Goal: Task Accomplishment & Management: Manage account settings

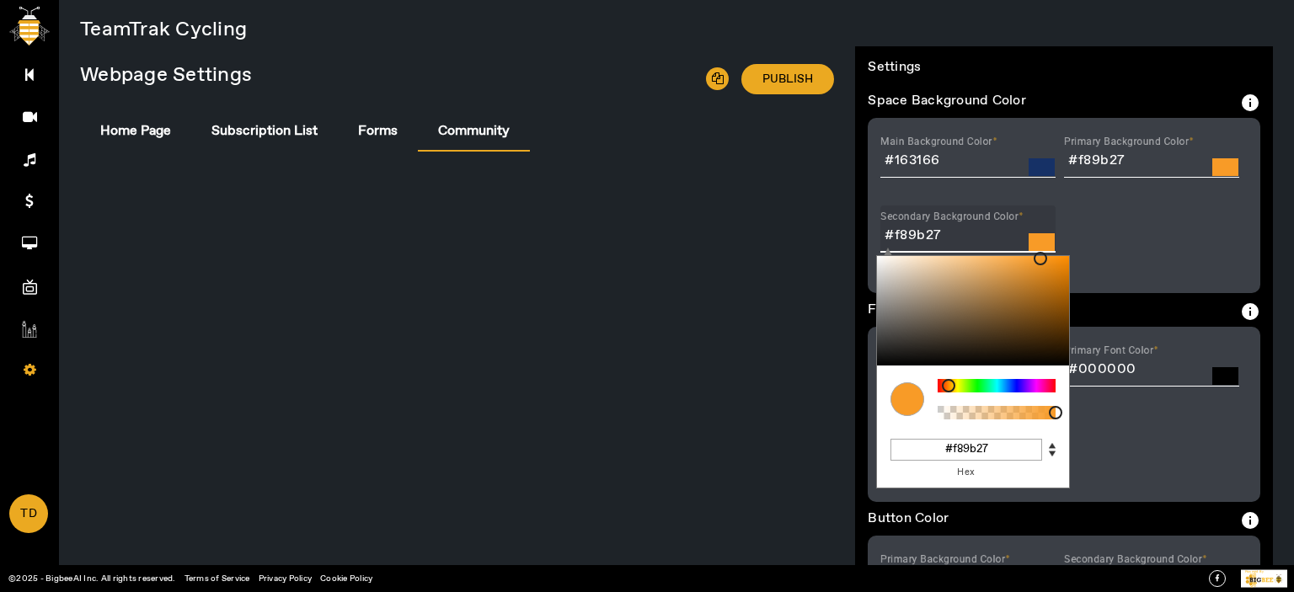
click at [914, 231] on input "#f89b27" at bounding box center [968, 236] width 175 height 20
drag, startPoint x: 1012, startPoint y: 448, endPoint x: 905, endPoint y: 449, distance: 107.0
click at [905, 449] on input "#f89b27" at bounding box center [967, 450] width 152 height 22
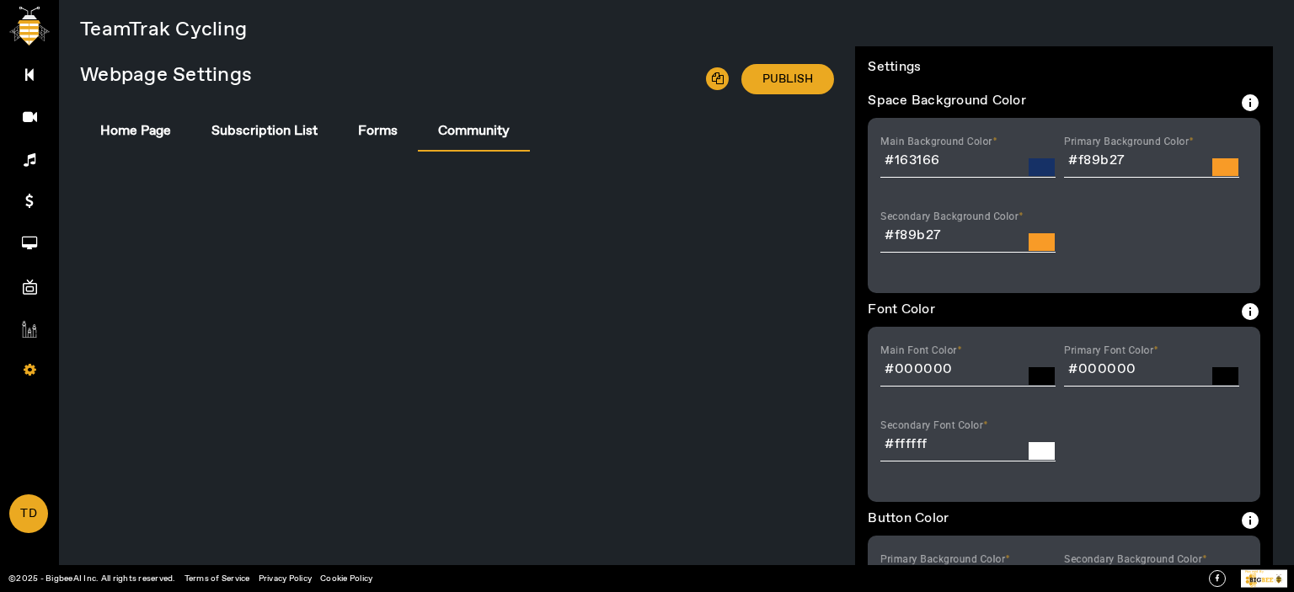
click at [1116, 249] on div "Main Background Color #163166 C M Y K A 220 65 24 1 H S L A 22 49 102 1 R G B A…" at bounding box center [1064, 205] width 393 height 175
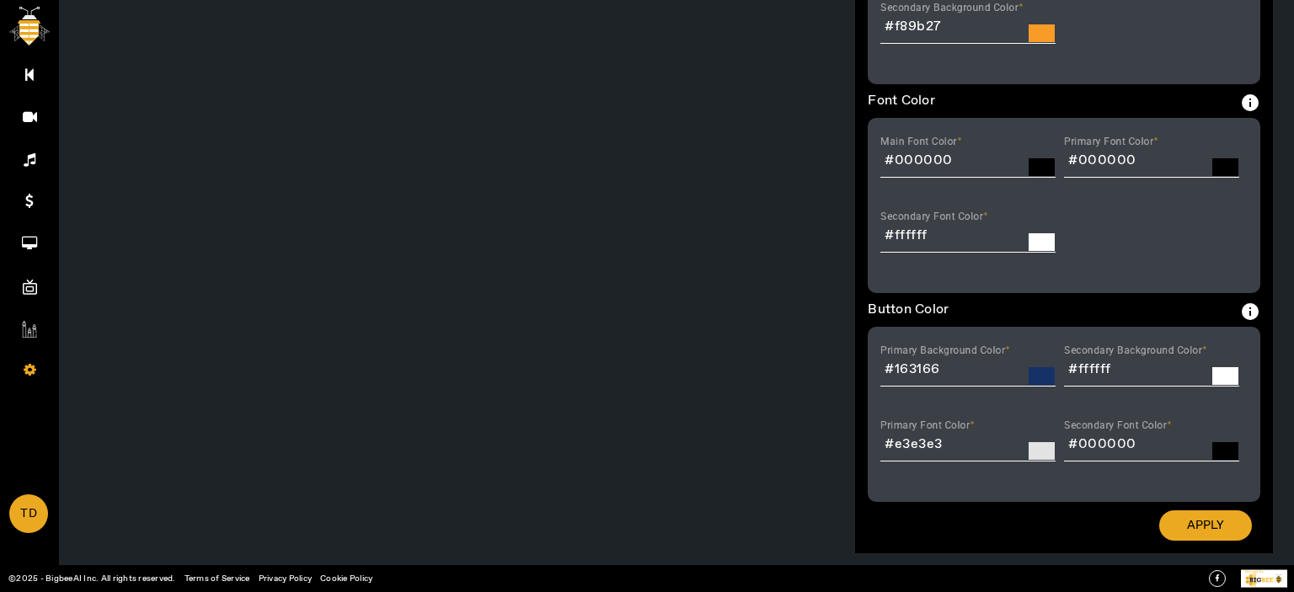
scroll to position [222, 0]
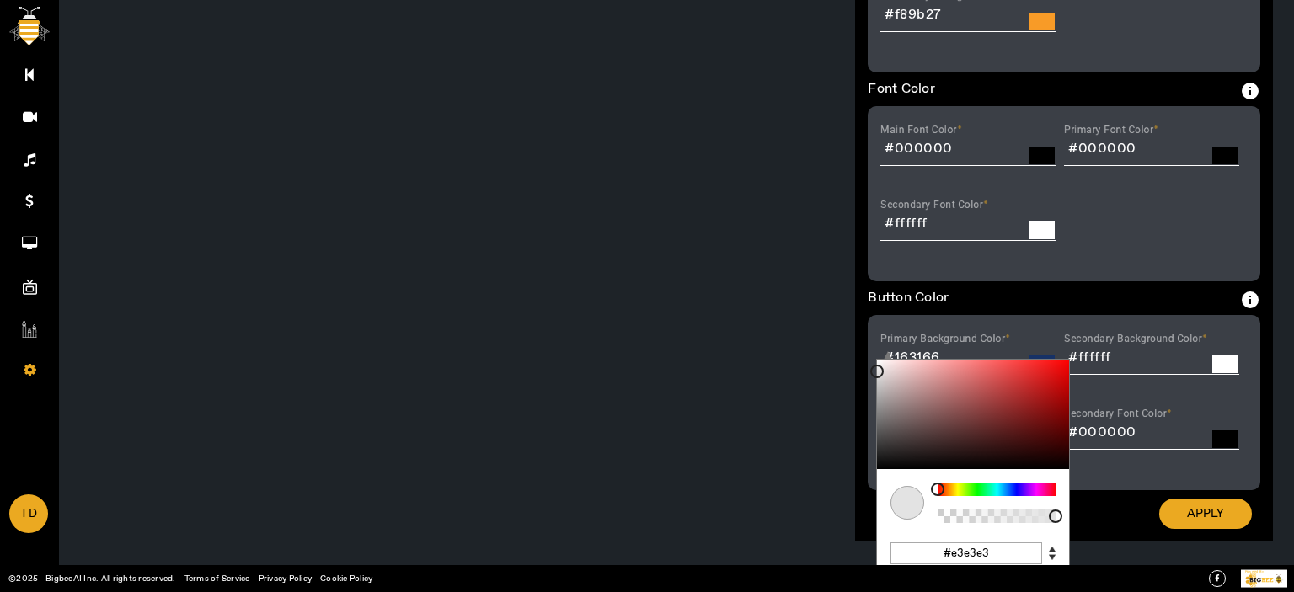
click at [967, 436] on div "Primary Font Color #e3e3e3 C M Y K A 0 0 89 1 H S L A 227 227 227 1 R G B A #e3…" at bounding box center [968, 426] width 175 height 47
drag, startPoint x: 994, startPoint y: 549, endPoint x: 920, endPoint y: 556, distance: 73.7
click at [920, 556] on input "#e3e3e3" at bounding box center [967, 554] width 152 height 22
paste input "f89b27"
type input "#f89b27"
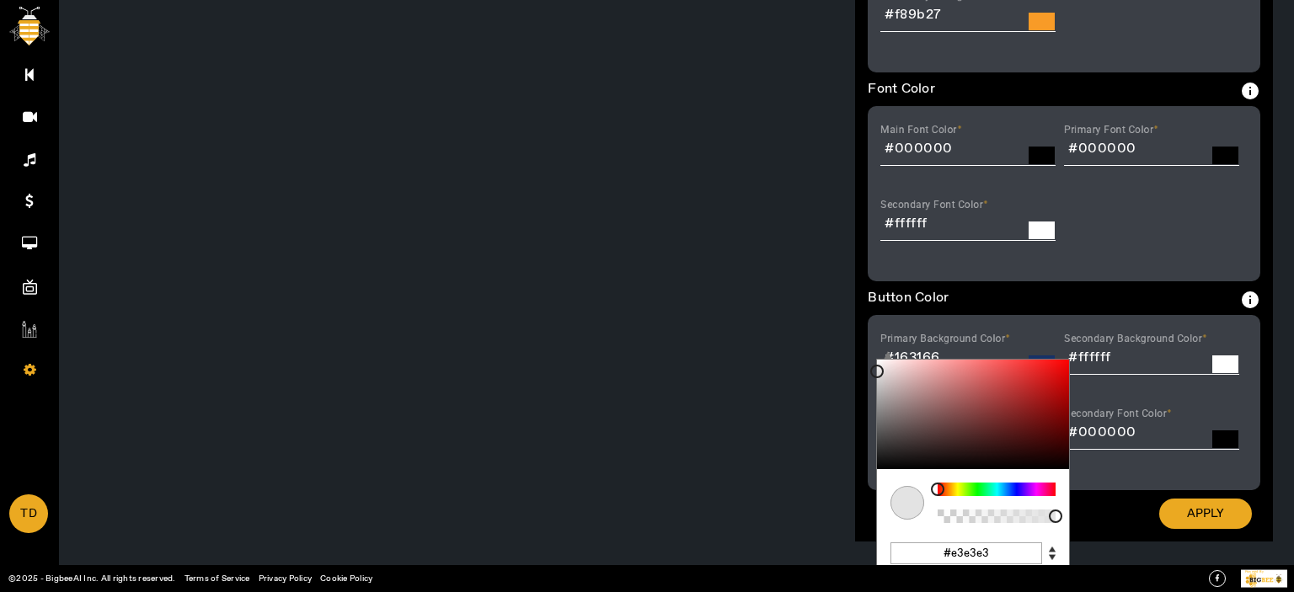
type input "#f89b27"
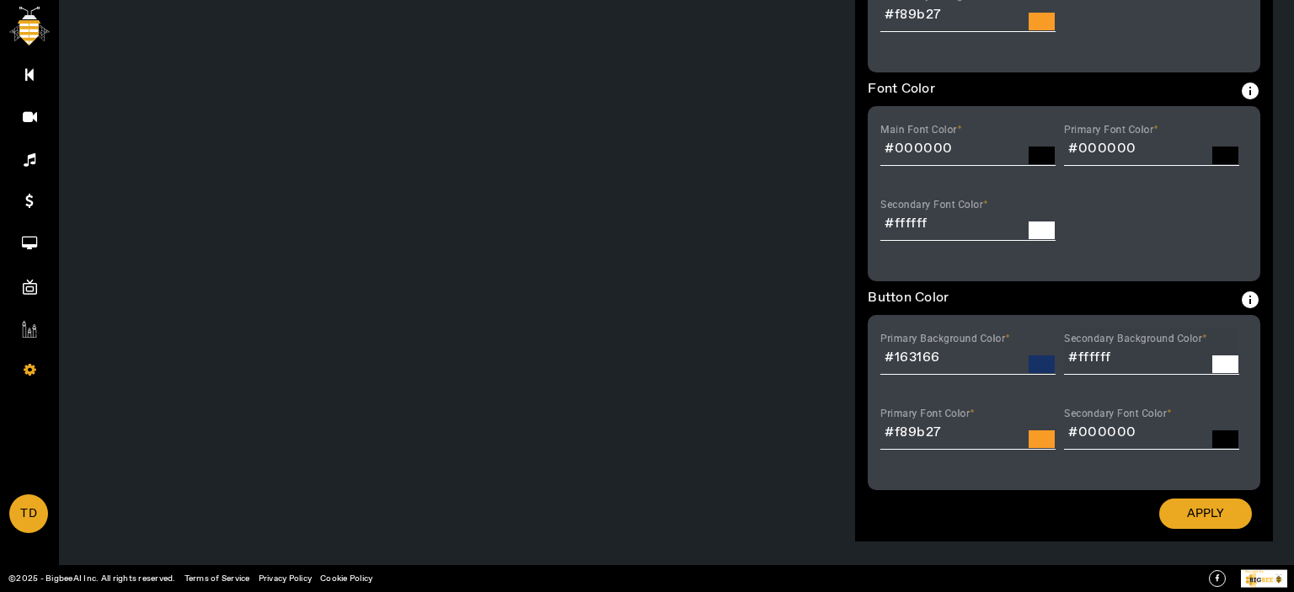
click at [1194, 393] on div at bounding box center [1151, 384] width 175 height 19
click at [1203, 515] on span "Apply" at bounding box center [1205, 514] width 37 height 17
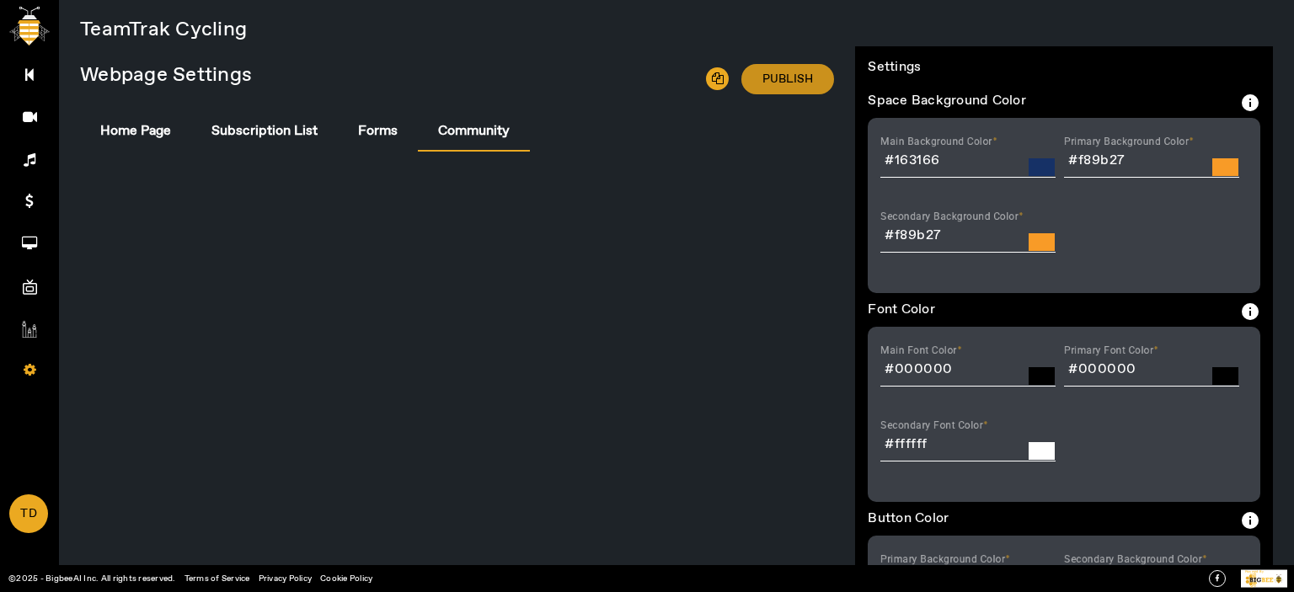
click at [784, 71] on span "Publish" at bounding box center [788, 79] width 51 height 17
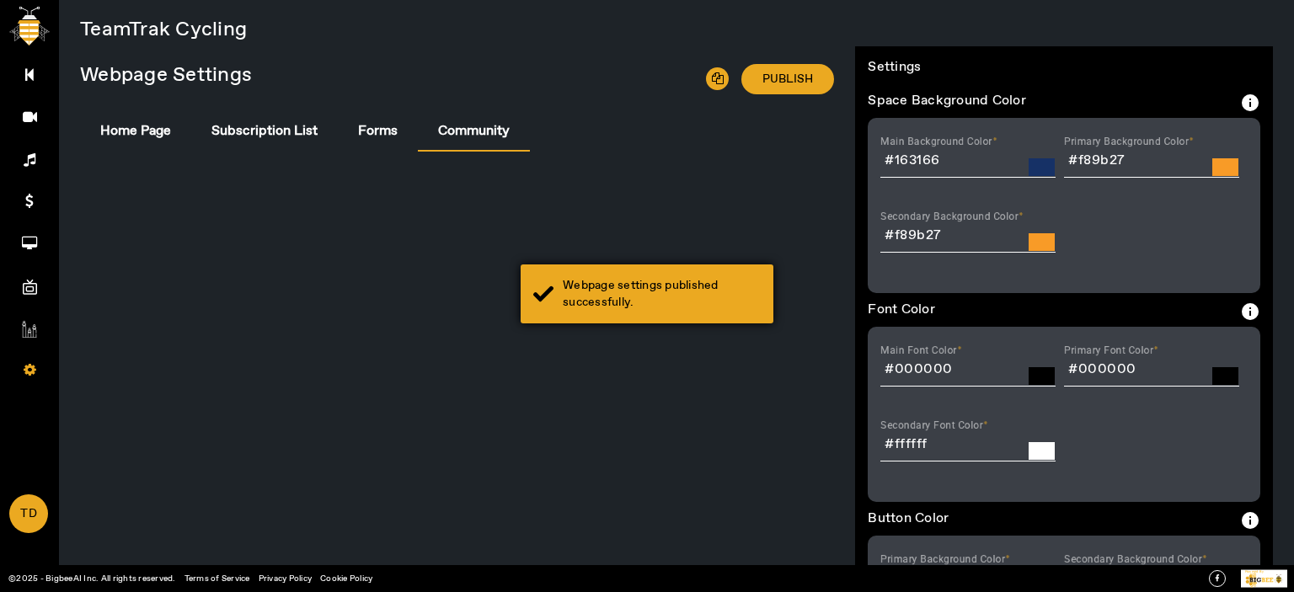
click at [630, 284] on div "Webpage settings published successfully." at bounding box center [662, 294] width 198 height 34
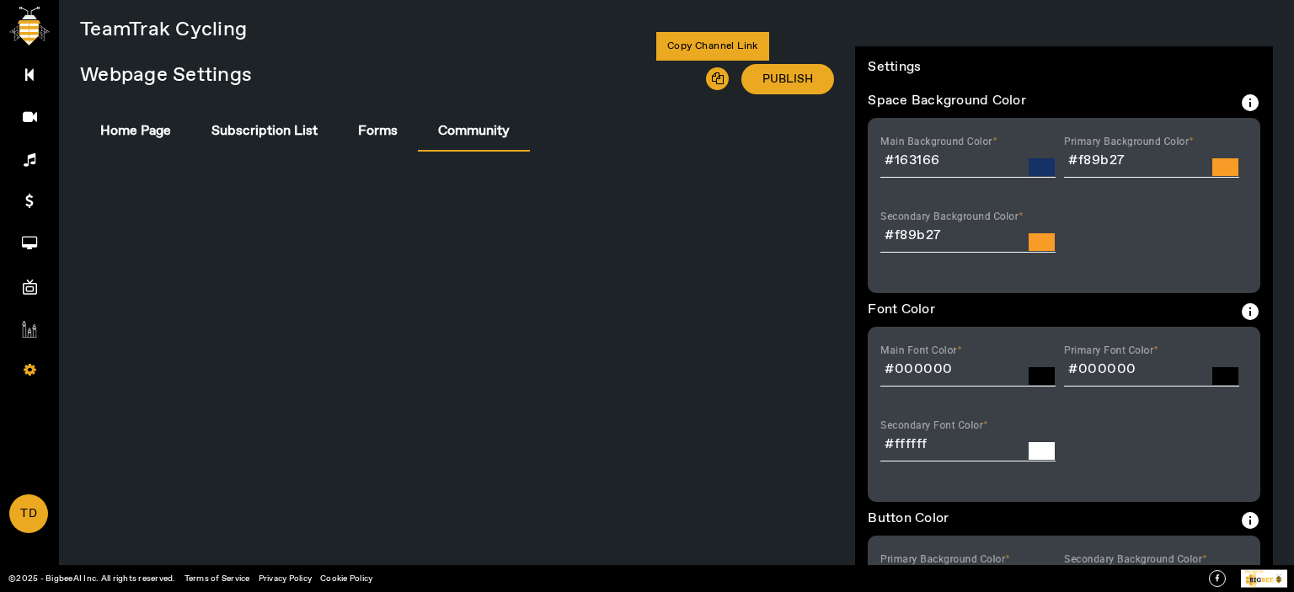
click at [710, 78] on icon at bounding box center [717, 78] width 23 height 23
click at [8, 85] on span "Main Menu" at bounding box center [30, 94] width 98 height 25
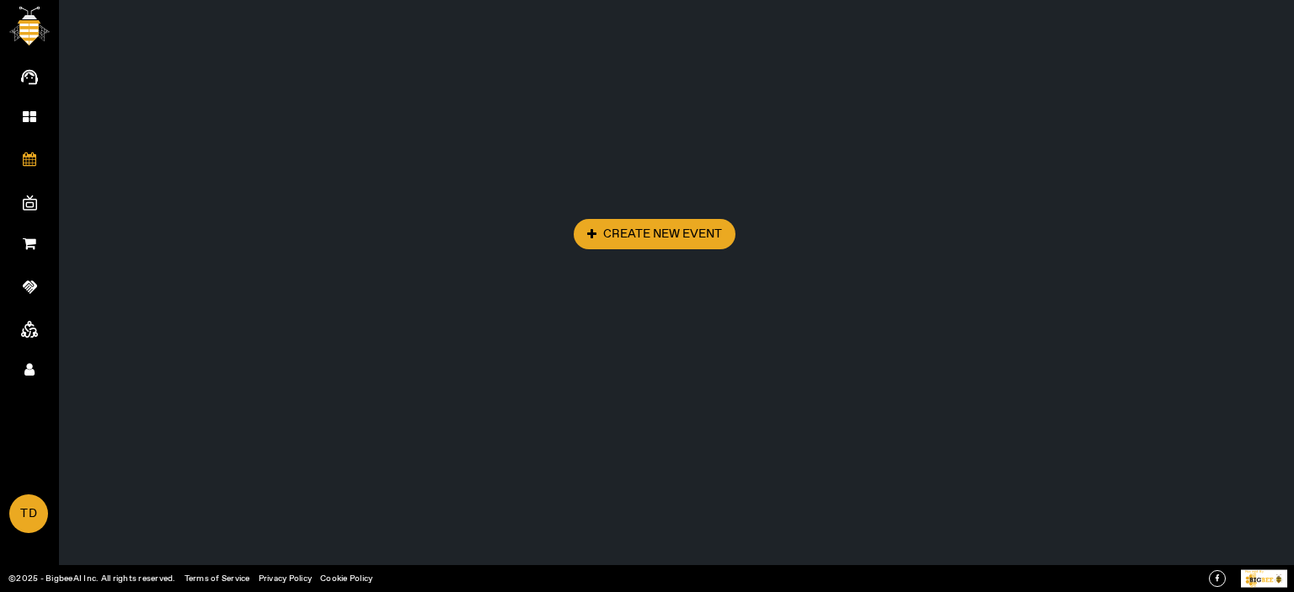
scroll to position [67, 0]
click at [30, 125] on span "Dashboard" at bounding box center [30, 136] width 98 height 25
